Goal: Task Accomplishment & Management: Complete application form

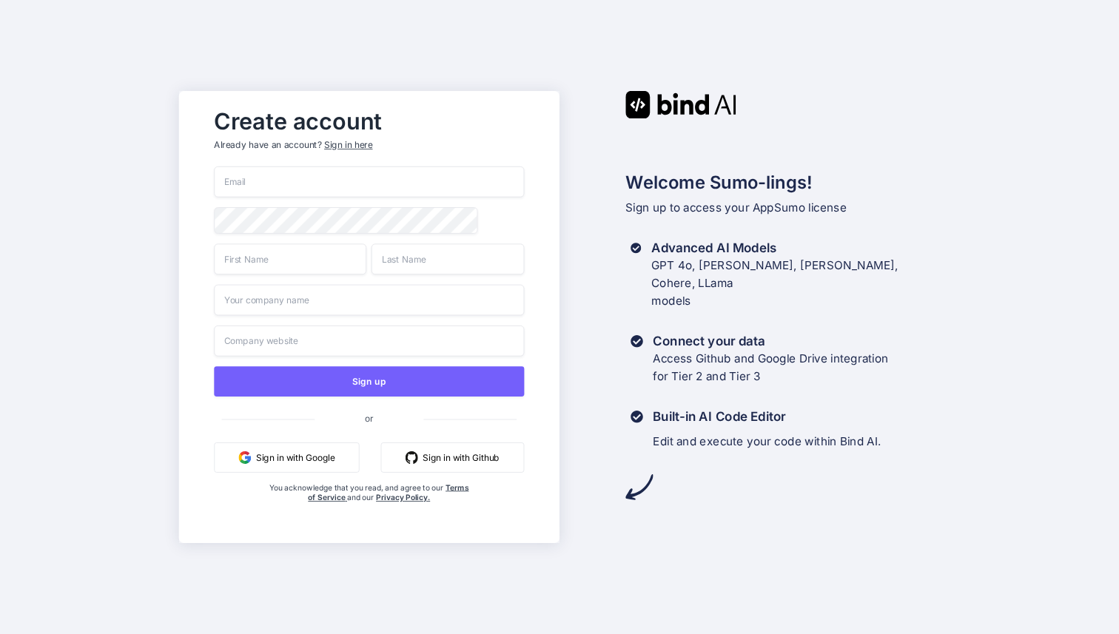
click at [261, 183] on input "email" at bounding box center [370, 181] width 310 height 31
type input "[EMAIL_ADDRESS][DOMAIN_NAME]"
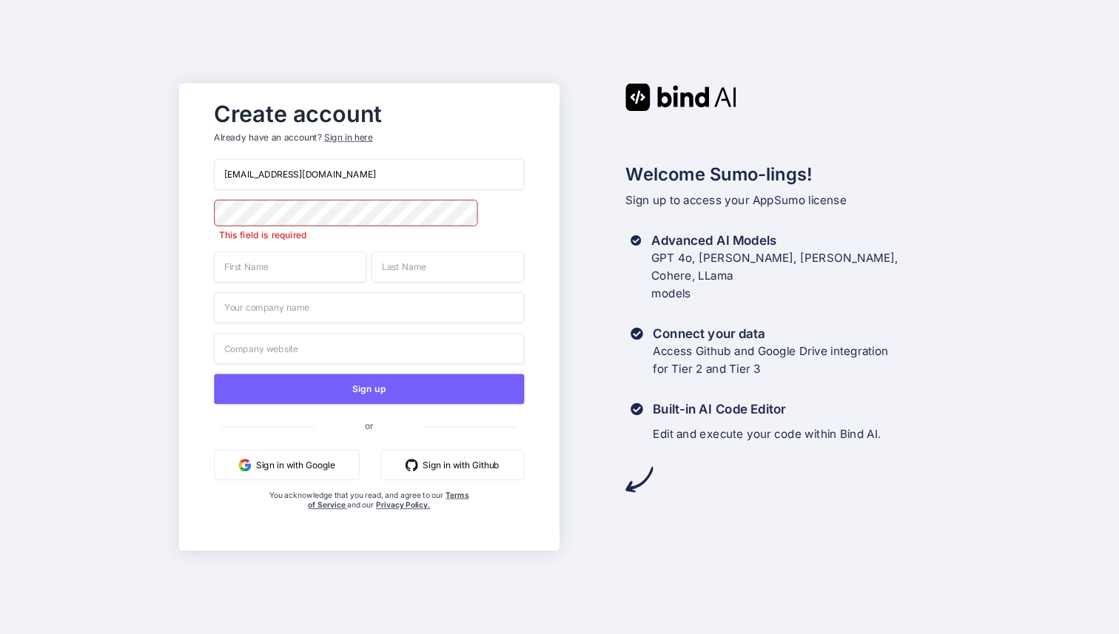
click at [280, 267] on input "text" at bounding box center [291, 267] width 152 height 31
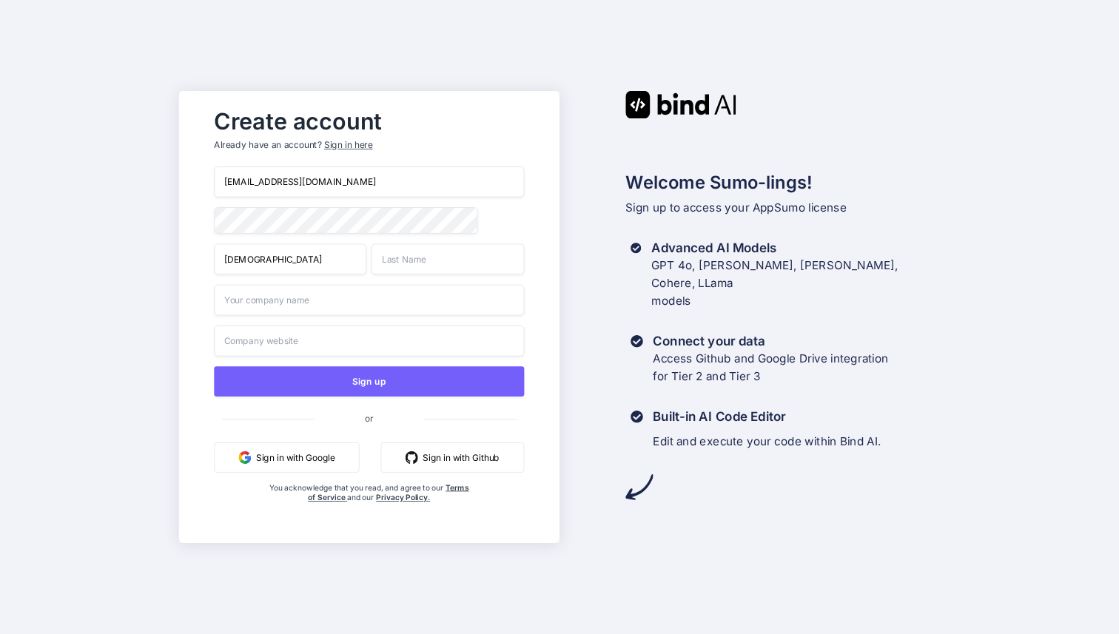
type input "[DEMOGRAPHIC_DATA]"
type input "[PERSON_NAME]"
type input "digitaleheimat"
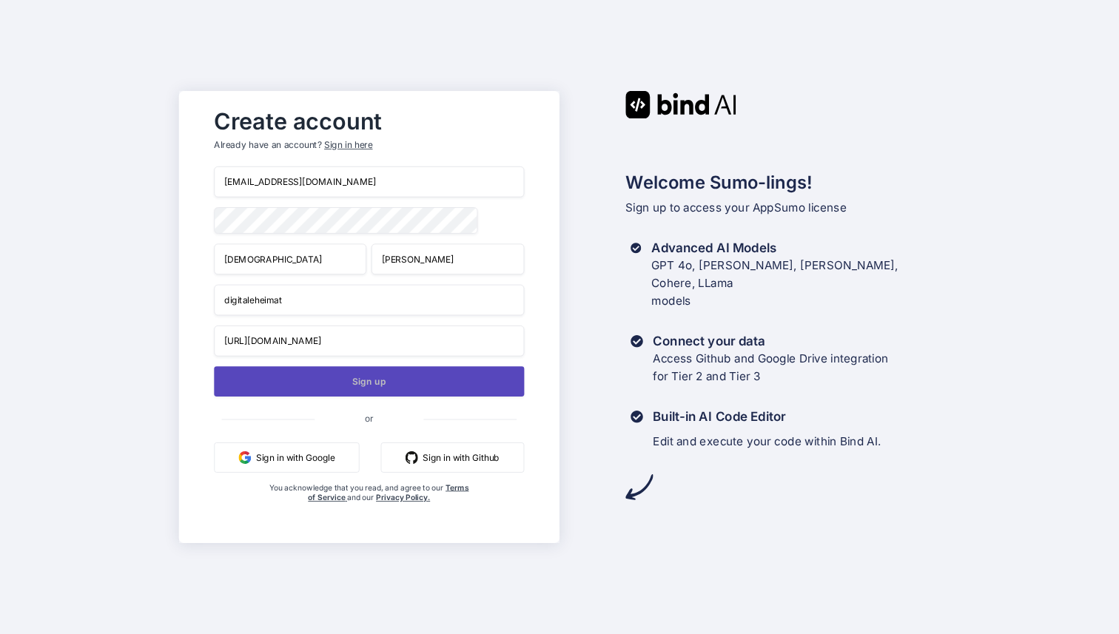
type input "[URL][DOMAIN_NAME]"
click at [366, 385] on button "Sign up" at bounding box center [370, 381] width 310 height 30
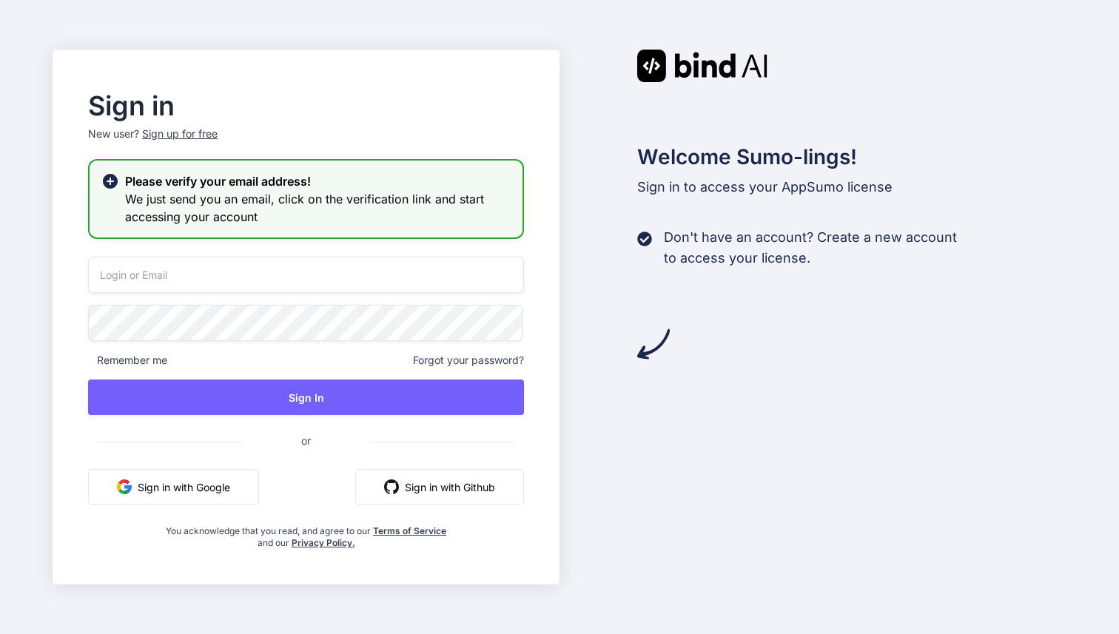
type input "[EMAIL_ADDRESS][DOMAIN_NAME]"
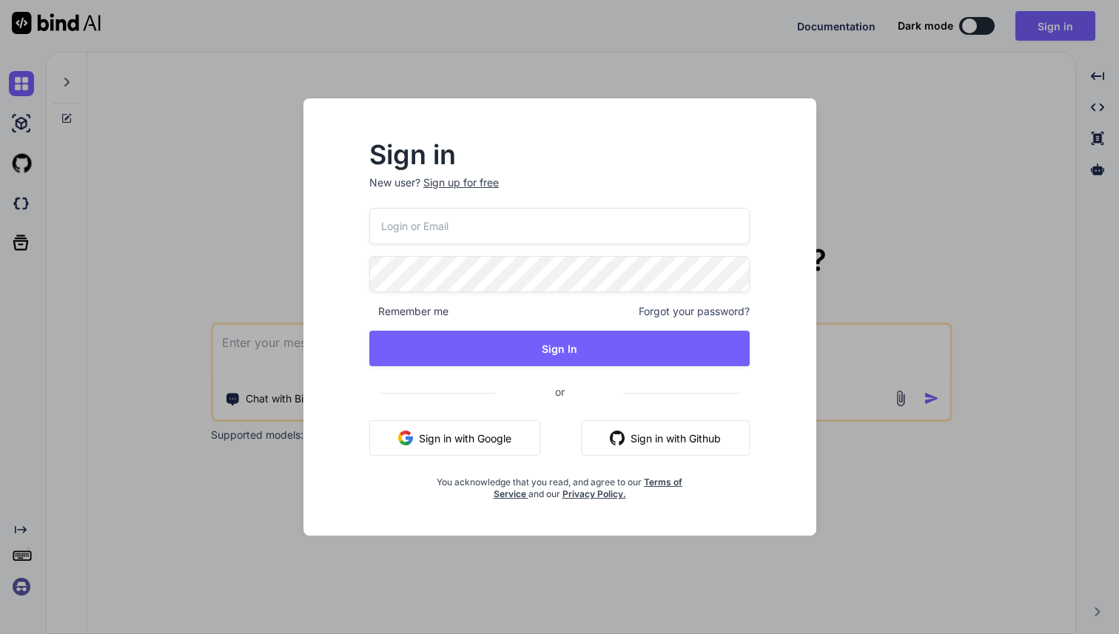
type textarea "x"
type input "[EMAIL_ADDRESS][DOMAIN_NAME]"
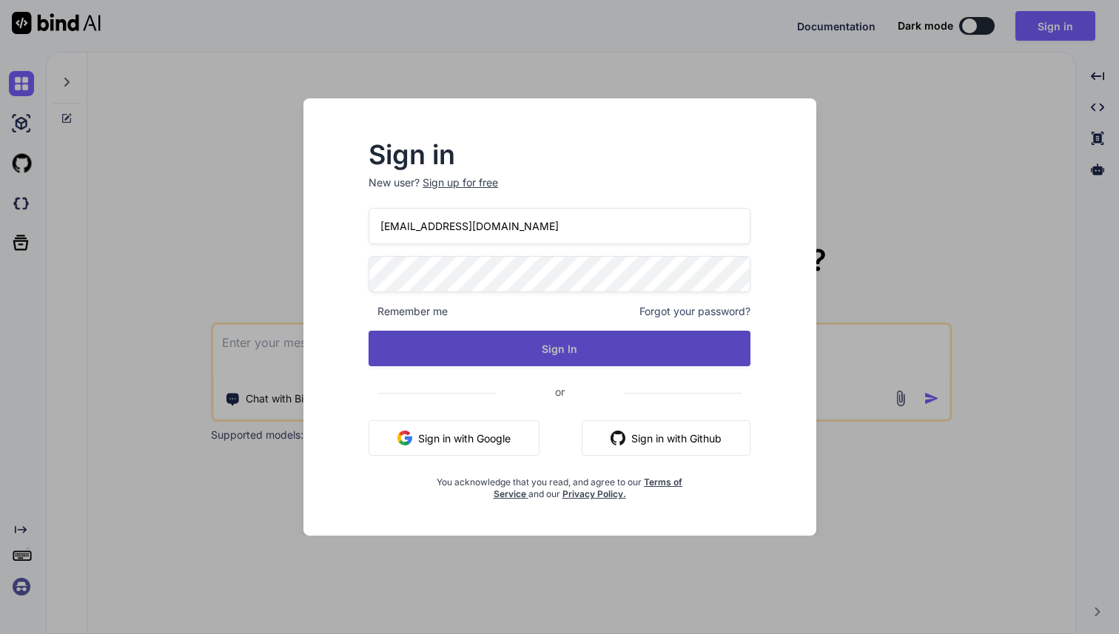
click at [559, 341] on button "Sign In" at bounding box center [559, 349] width 382 height 36
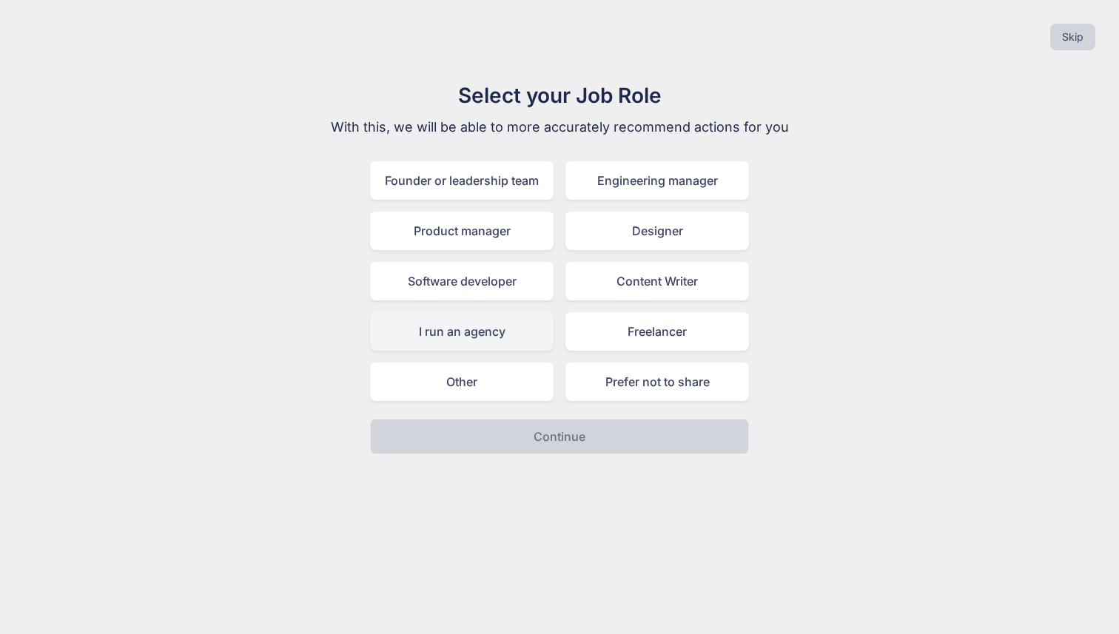
click at [452, 341] on div "I run an agency" at bounding box center [461, 331] width 183 height 38
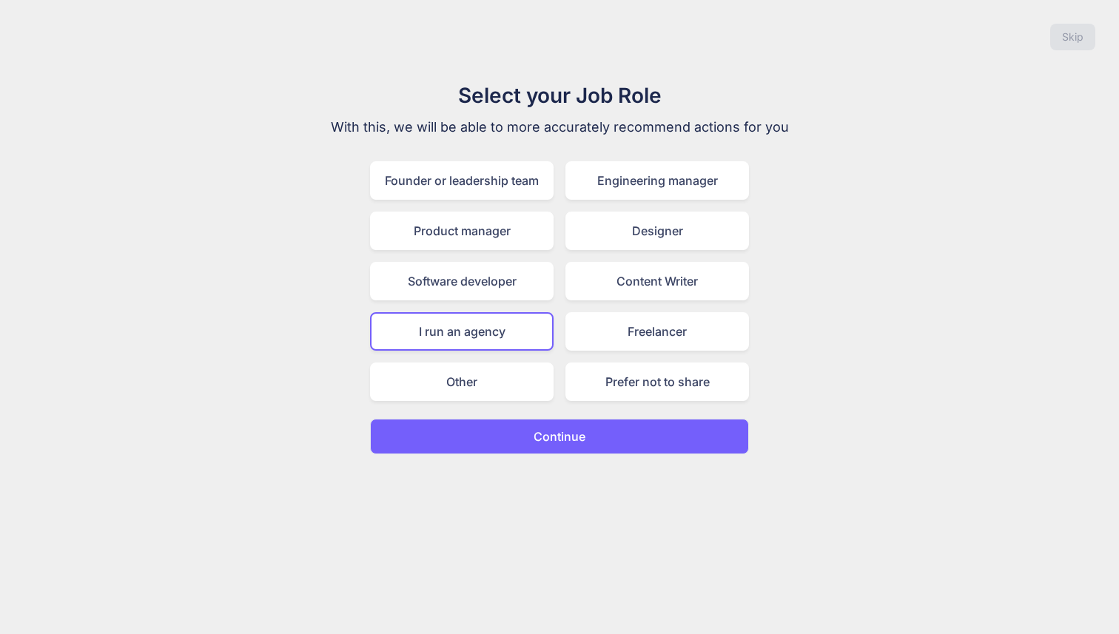
click at [534, 448] on button "Continue" at bounding box center [559, 437] width 379 height 36
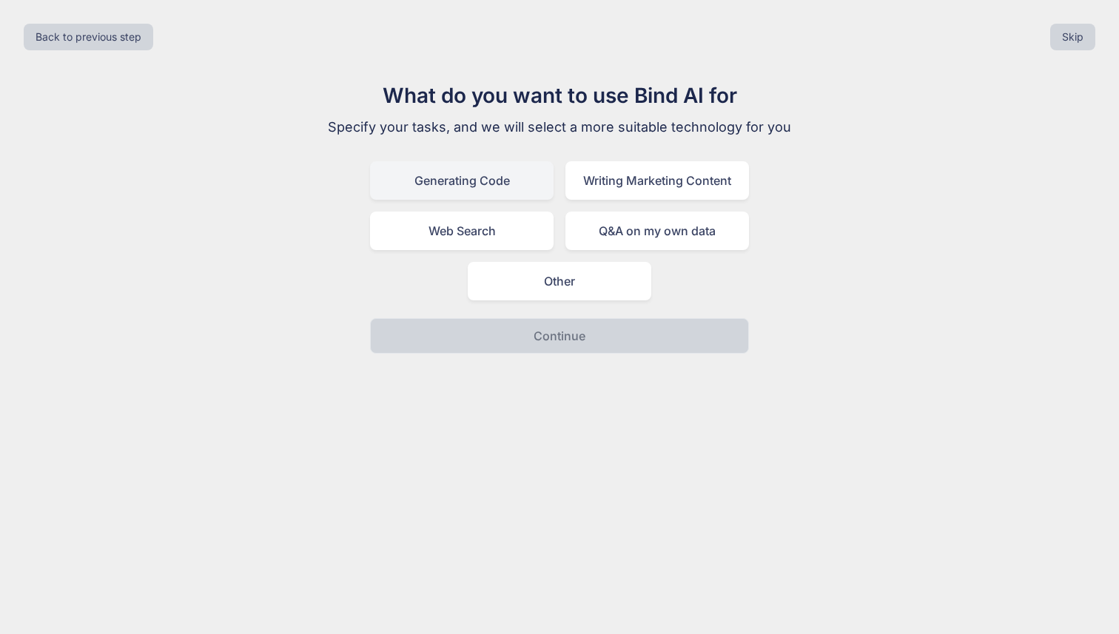
click at [479, 182] on div "Generating Code" at bounding box center [461, 180] width 183 height 38
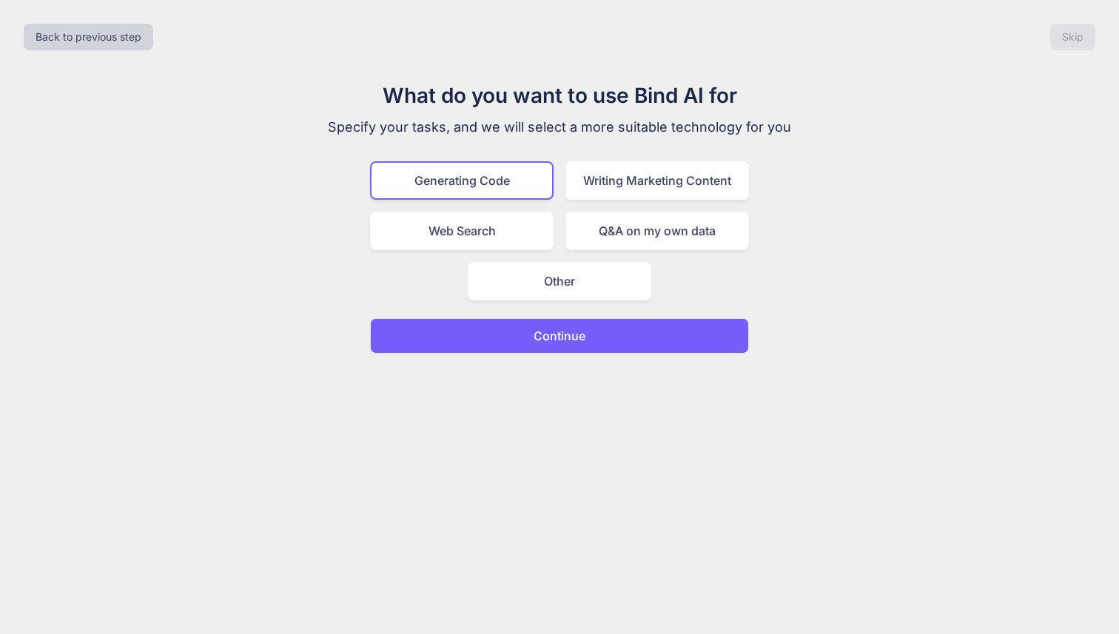
click at [533, 340] on p "Continue" at bounding box center [559, 336] width 52 height 18
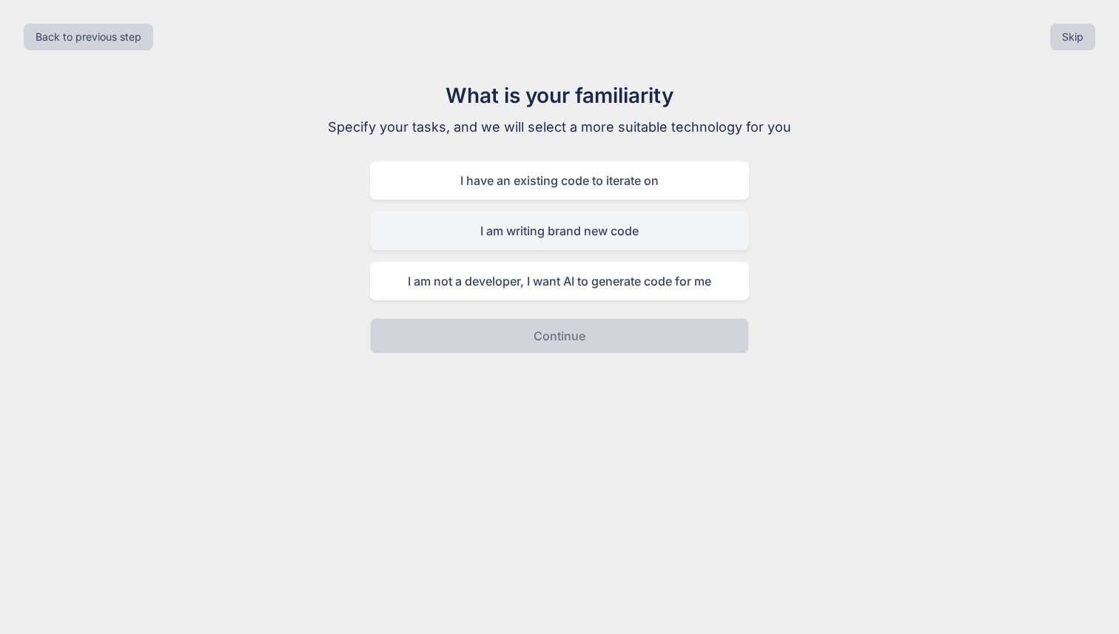
click at [528, 227] on div "I am writing brand new code" at bounding box center [559, 231] width 379 height 38
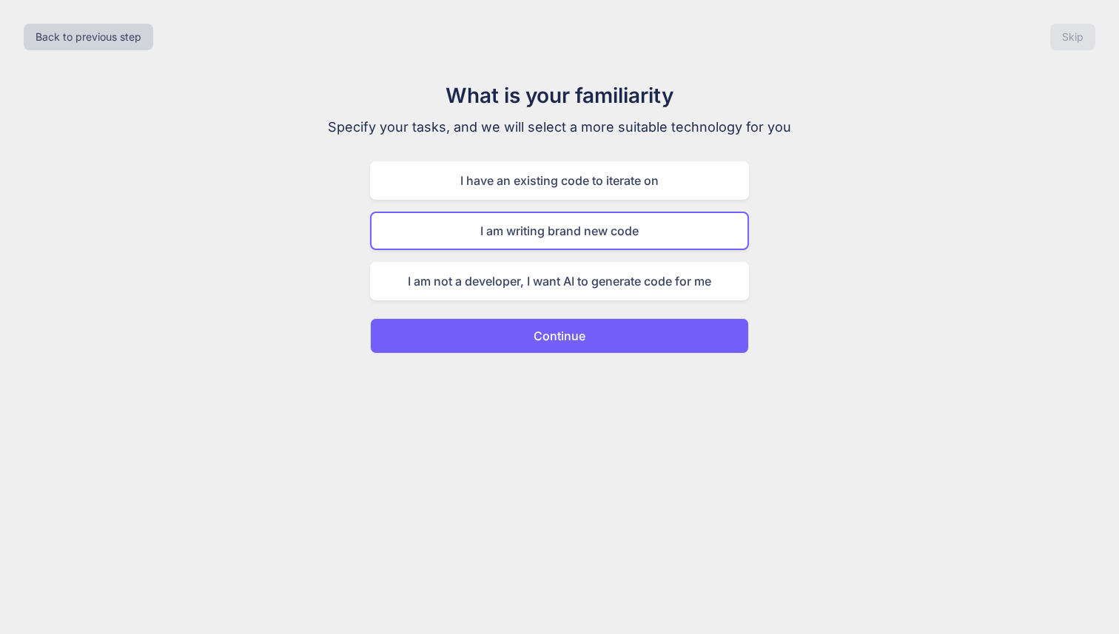
click at [578, 338] on p "Continue" at bounding box center [559, 336] width 52 height 18
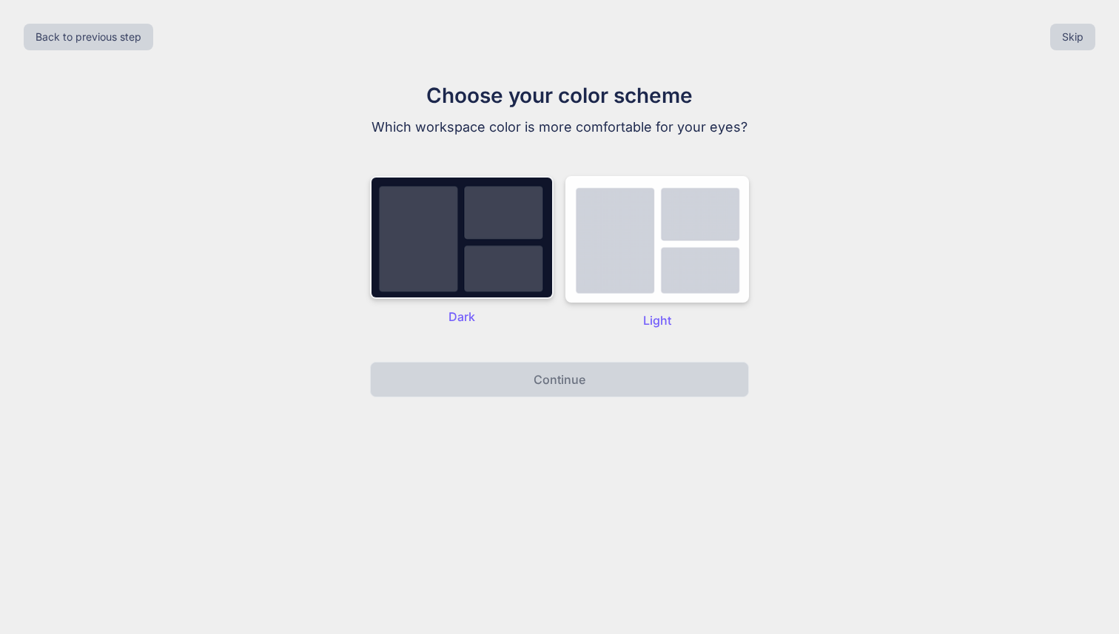
click at [490, 263] on img at bounding box center [461, 237] width 183 height 123
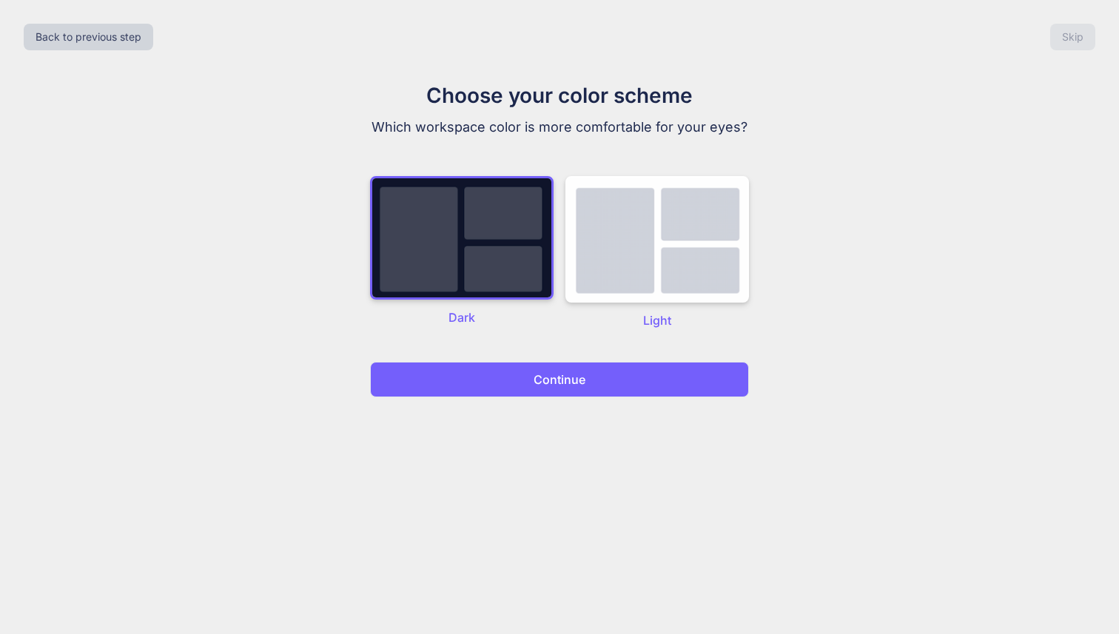
click at [560, 392] on button "Continue" at bounding box center [559, 380] width 379 height 36
click at [559, 379] on p "Continue" at bounding box center [559, 380] width 52 height 18
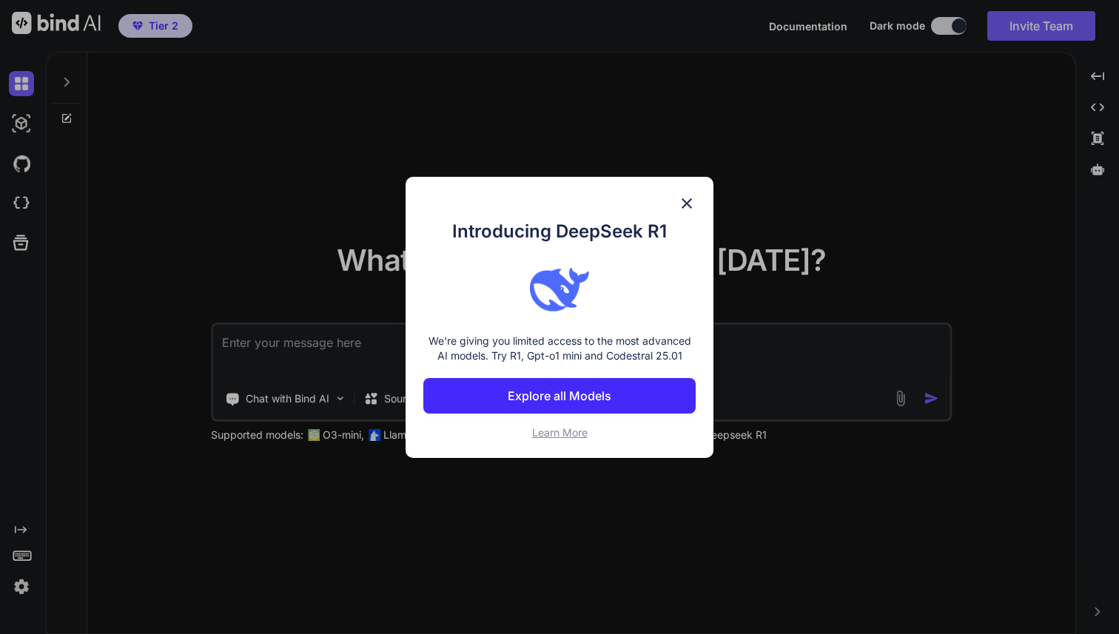
click at [684, 203] on img at bounding box center [687, 204] width 18 height 18
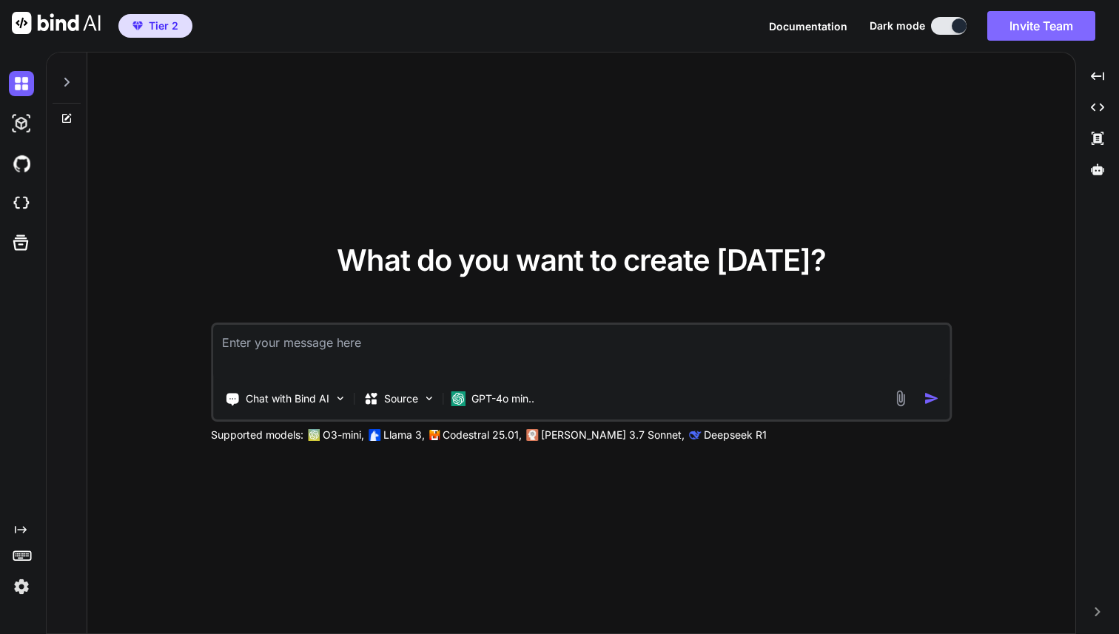
click at [1032, 33] on button "Invite Team" at bounding box center [1041, 26] width 108 height 30
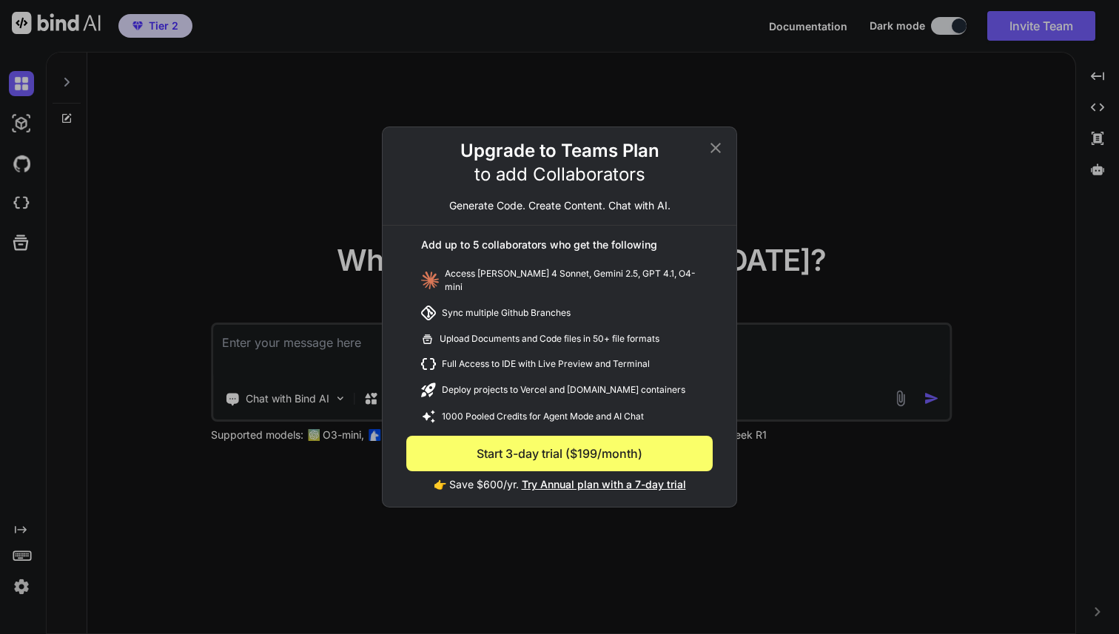
click at [713, 155] on icon at bounding box center [715, 148] width 18 height 18
